Goal: Task Accomplishment & Management: Manage account settings

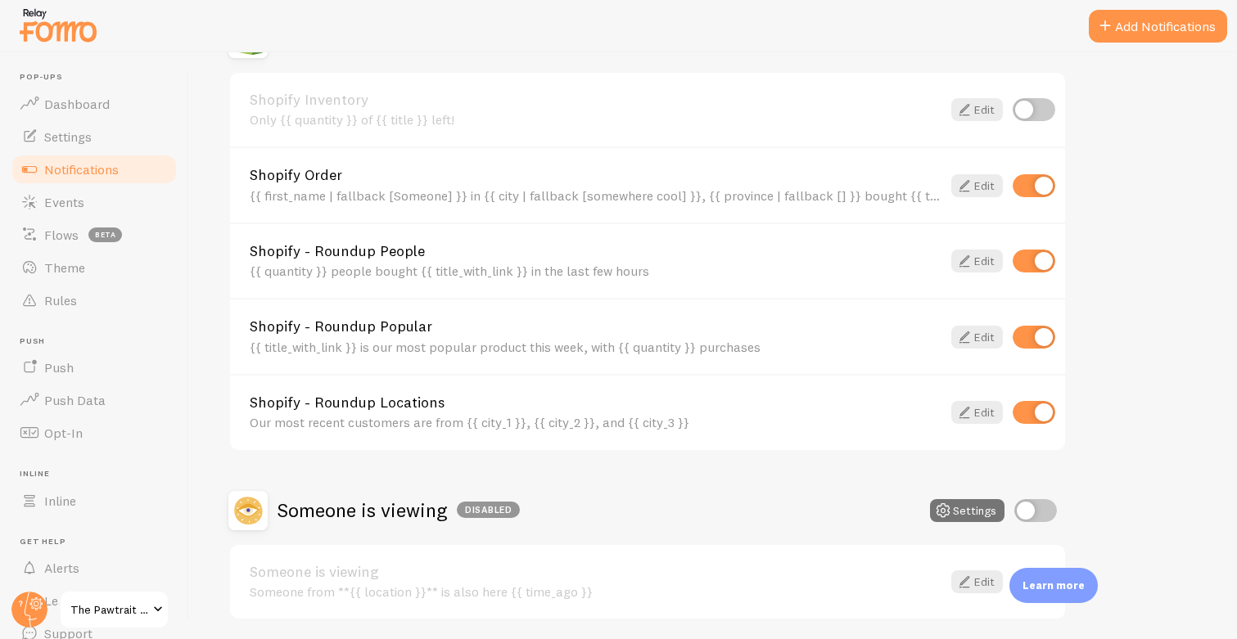
scroll to position [589, 0]
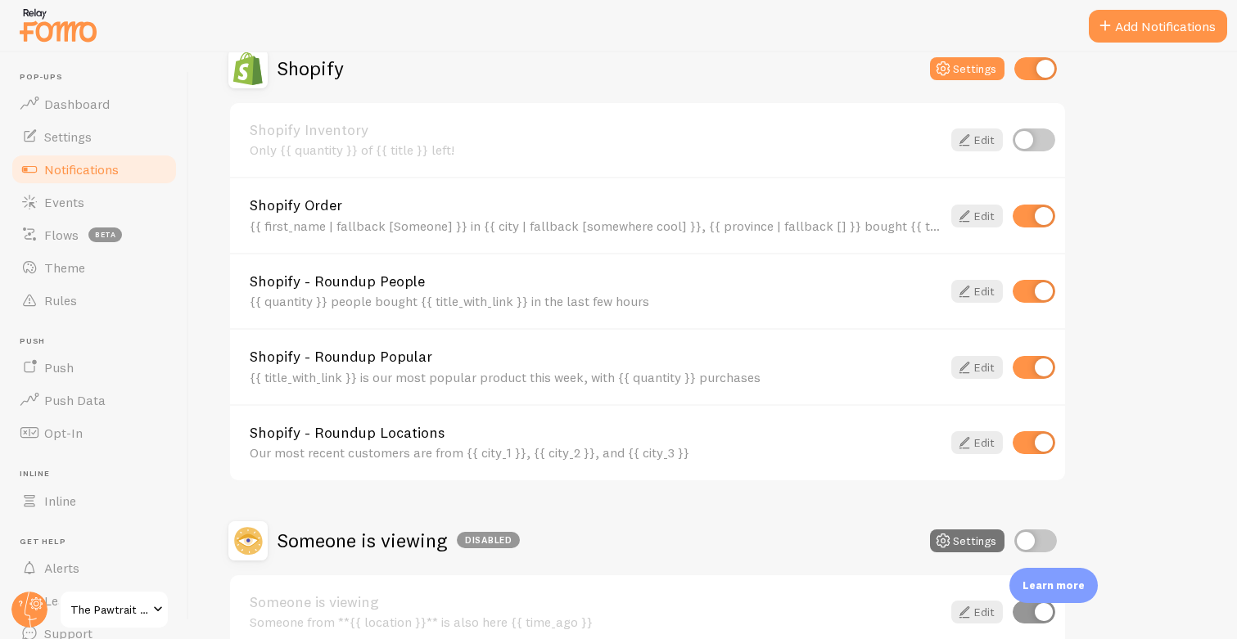
click at [1044, 217] on input "checkbox" at bounding box center [1033, 216] width 43 height 23
checkbox input "false"
click at [1044, 368] on input "checkbox" at bounding box center [1033, 367] width 43 height 23
checkbox input "false"
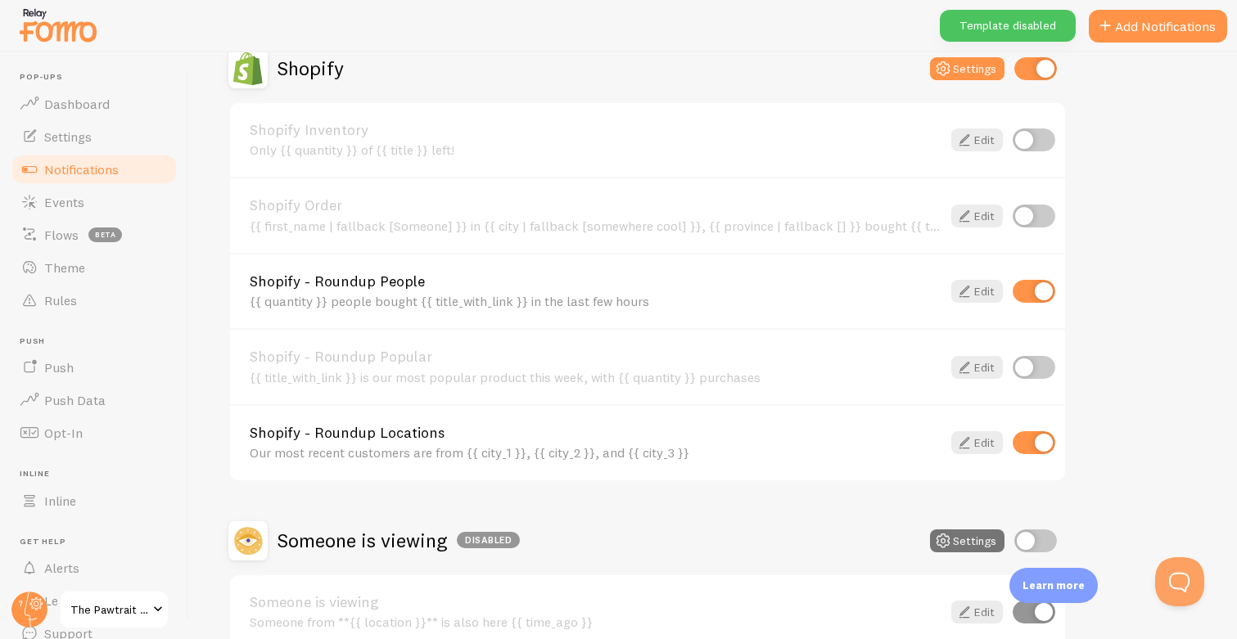
click at [1034, 214] on input "checkbox" at bounding box center [1033, 216] width 43 height 23
checkbox input "true"
click at [963, 366] on icon at bounding box center [964, 368] width 20 height 20
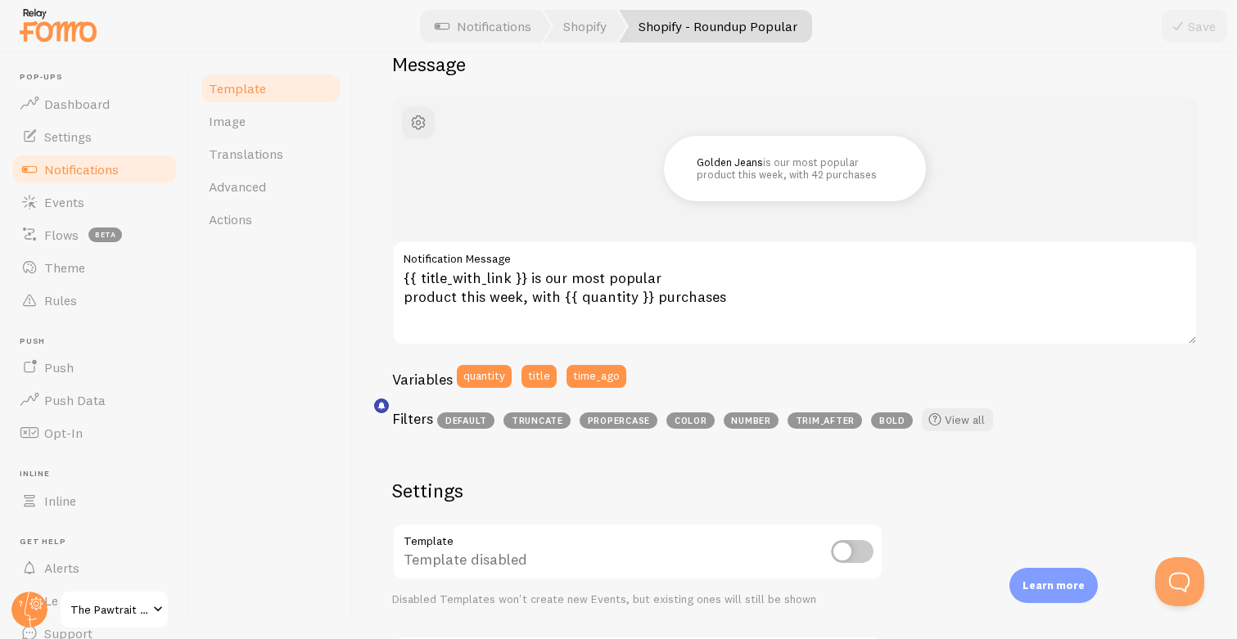
scroll to position [155, 0]
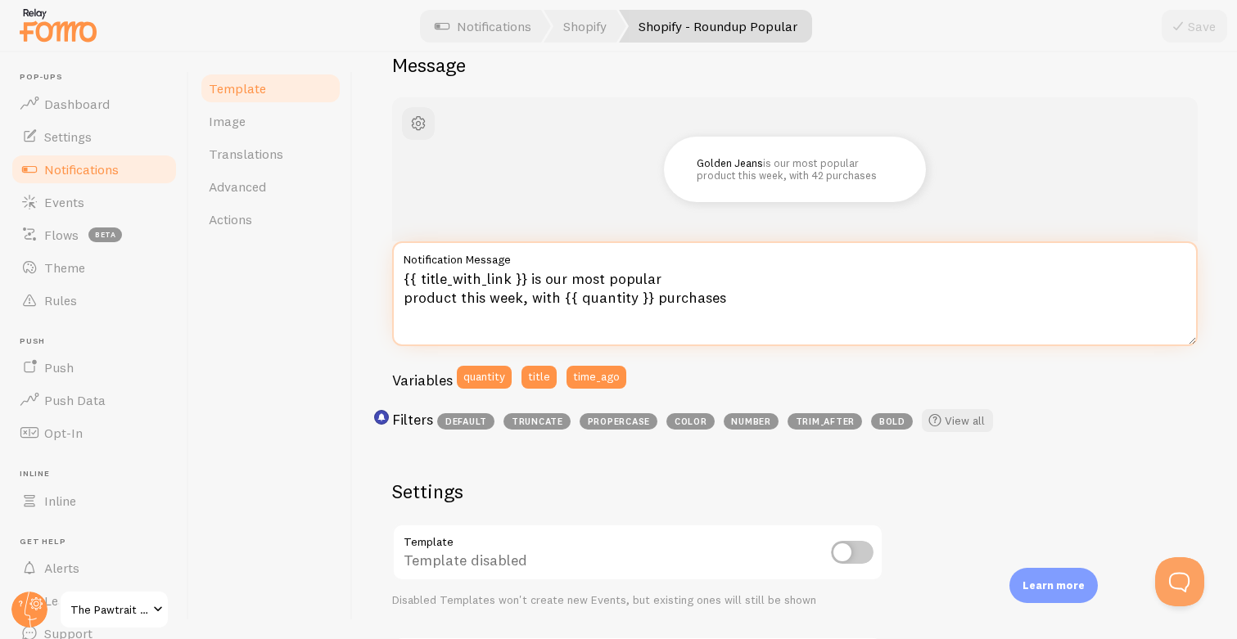
click at [603, 297] on textarea "{{ title_with_link }} is our most popular product this week, with {{ quantity }…" at bounding box center [794, 293] width 805 height 105
drag, startPoint x: 646, startPoint y: 302, endPoint x: 561, endPoint y: 301, distance: 85.1
click at [561, 301] on textarea "{{ title_with_link }} is our most popular product this week, with {{ quantity }…" at bounding box center [794, 293] width 805 height 105
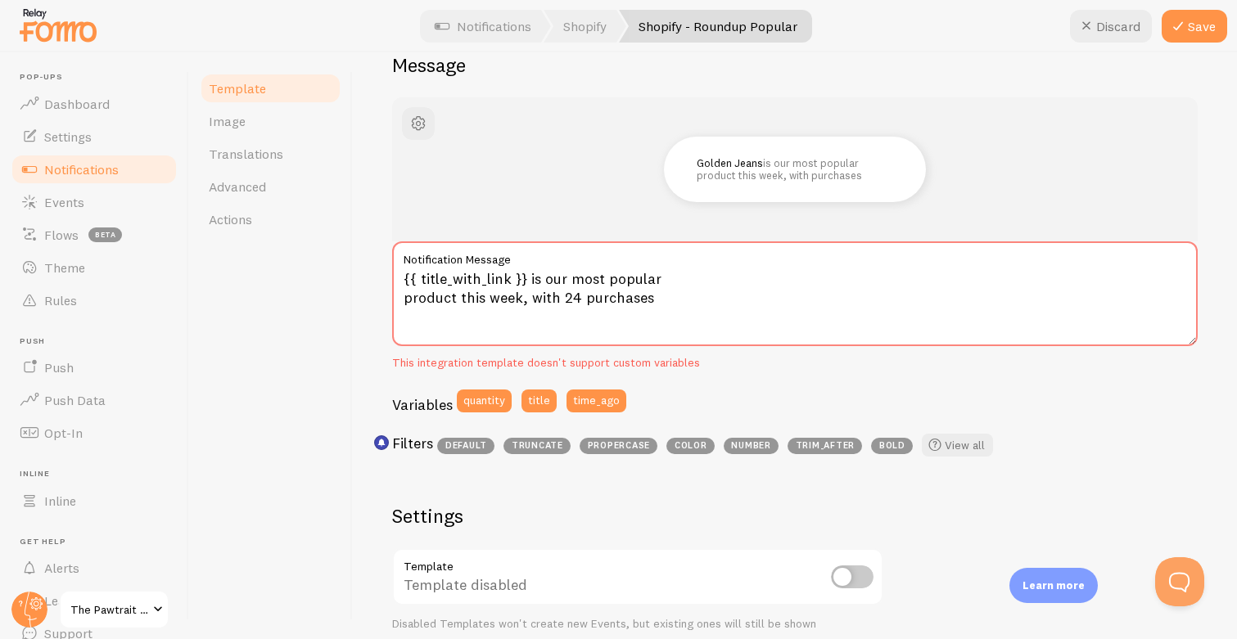
click at [713, 378] on div "Golden Jeans is our most popular product this week, with purchases {{ title_wit…" at bounding box center [794, 280] width 805 height 367
click at [494, 400] on button "quantity" at bounding box center [484, 401] width 55 height 23
type textarea "{{ title_with_link }} is our most popular product this week, with 24 purchases"
click at [1188, 29] on button "Save" at bounding box center [1193, 26] width 65 height 33
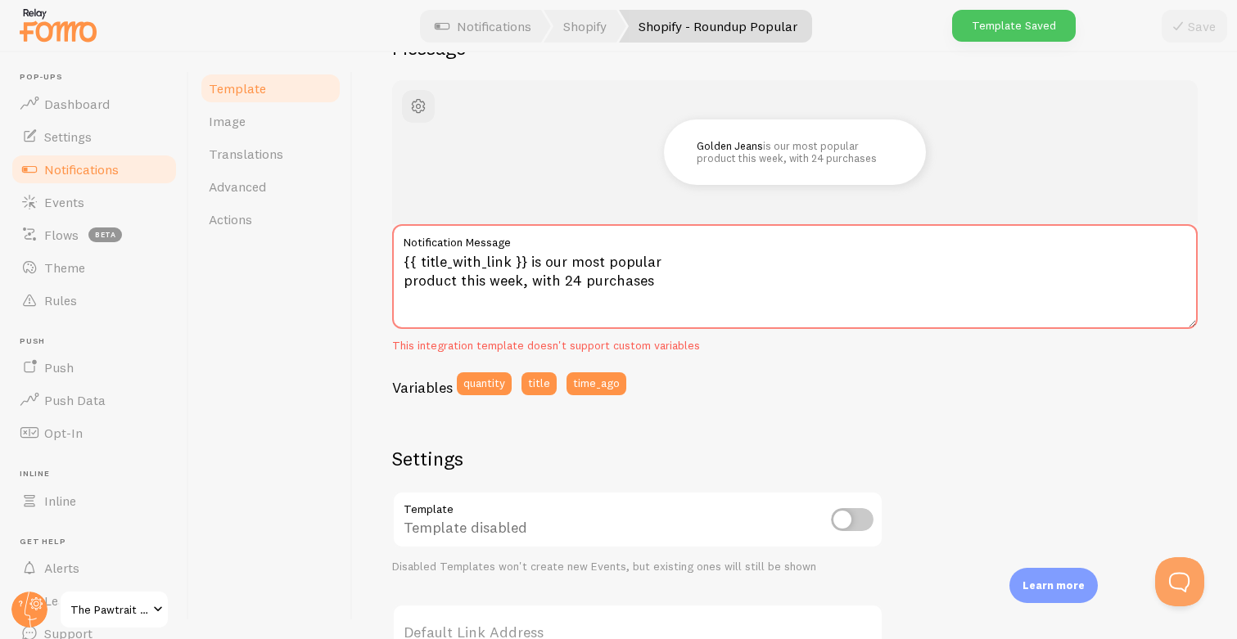
scroll to position [175, 0]
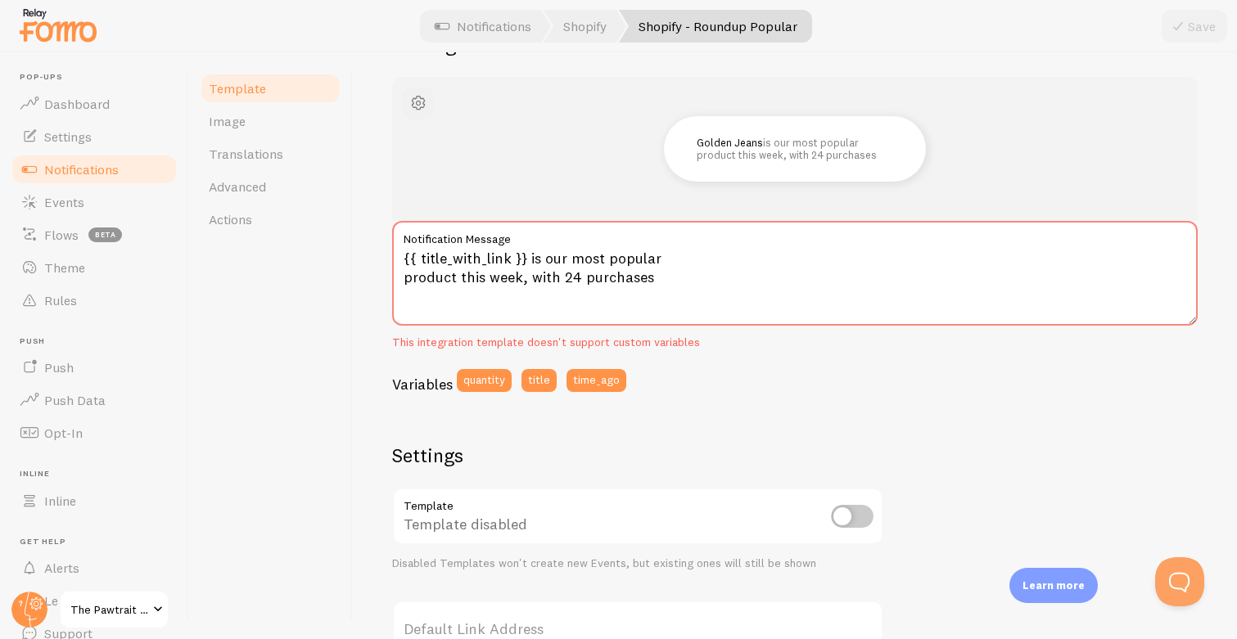
click at [419, 102] on span "button" at bounding box center [418, 103] width 20 height 20
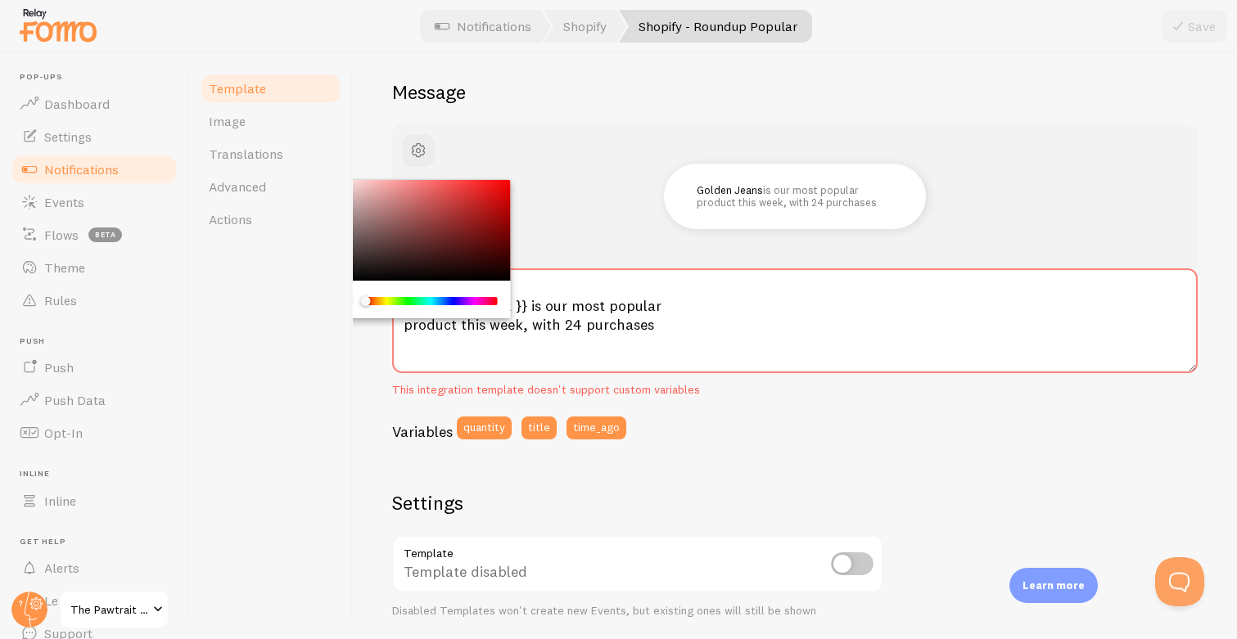
scroll to position [127, 0]
click at [619, 183] on div "Golden Jeans is our most popular product this week, with 24 purchases" at bounding box center [794, 197] width 727 height 65
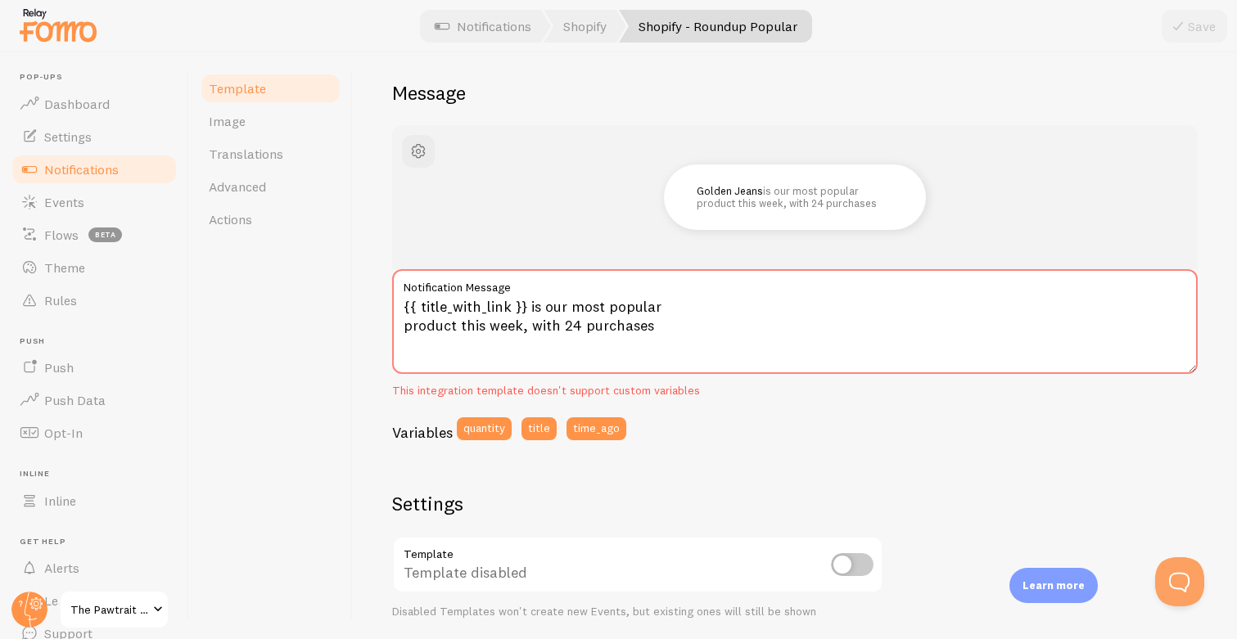
scroll to position [0, 0]
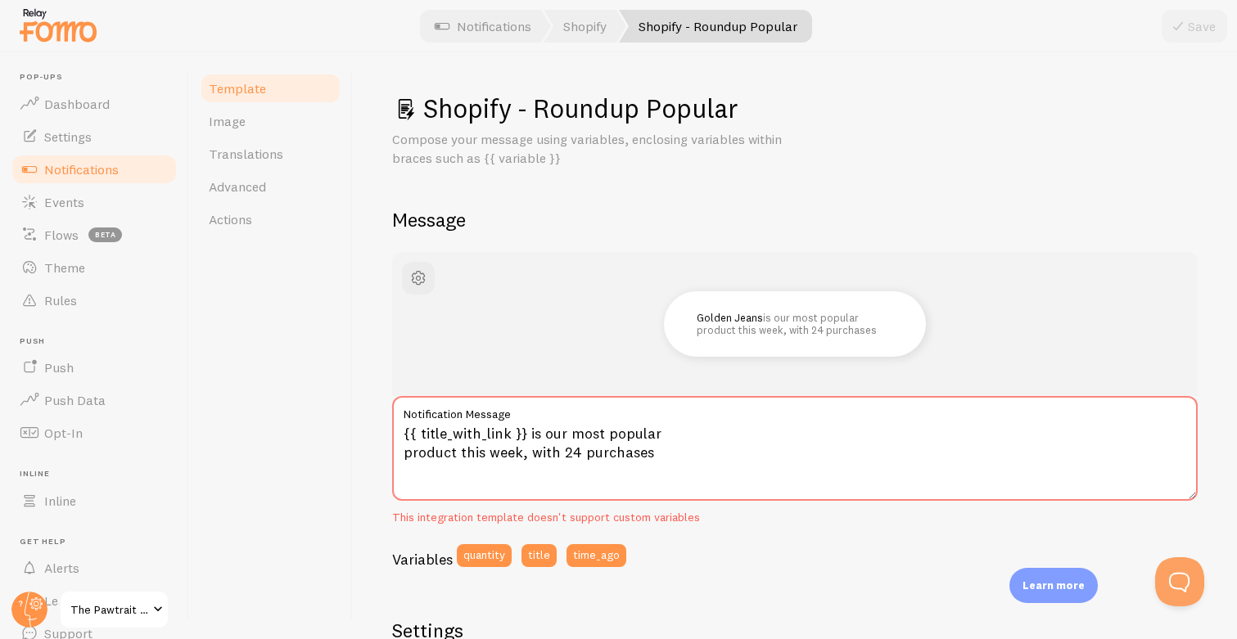
click at [241, 95] on span "Template" at bounding box center [237, 88] width 57 height 16
click at [99, 173] on span "Notifications" at bounding box center [81, 169] width 74 height 16
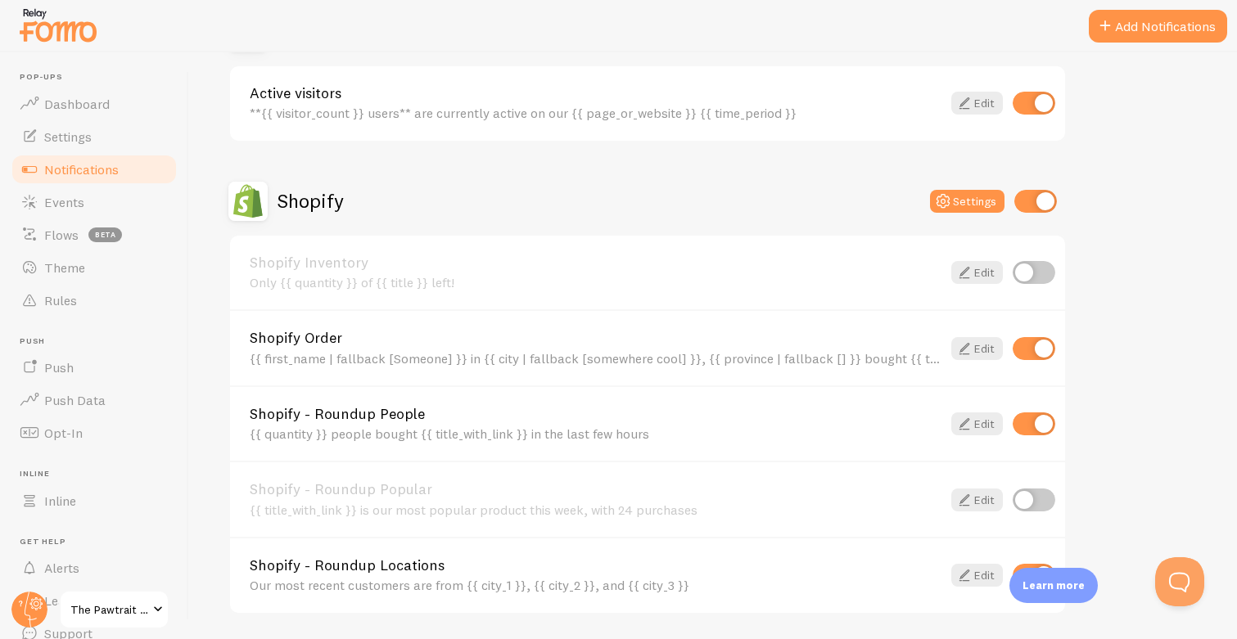
scroll to position [478, 0]
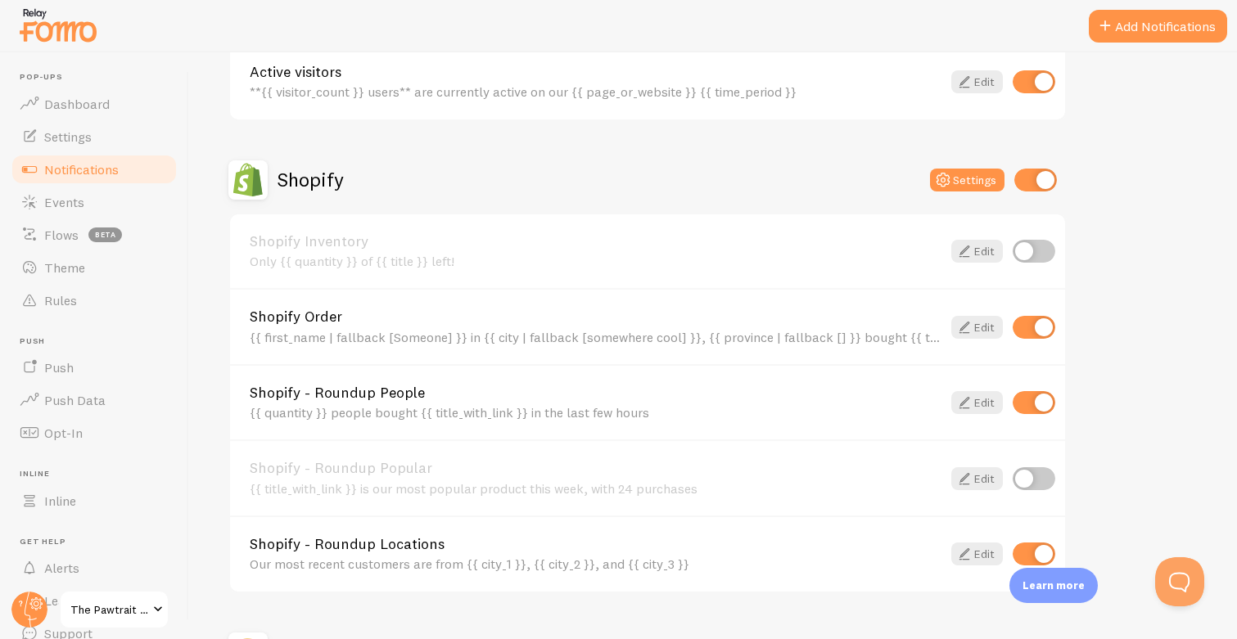
click at [1035, 476] on input "checkbox" at bounding box center [1033, 478] width 43 height 23
checkbox input "true"
